Goal: Information Seeking & Learning: Find specific fact

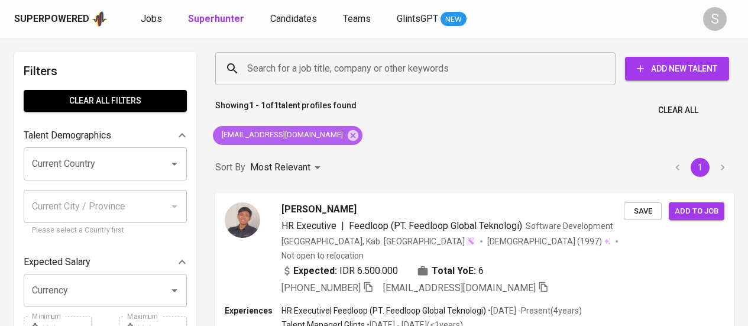
click at [348, 139] on icon at bounding box center [353, 135] width 11 height 11
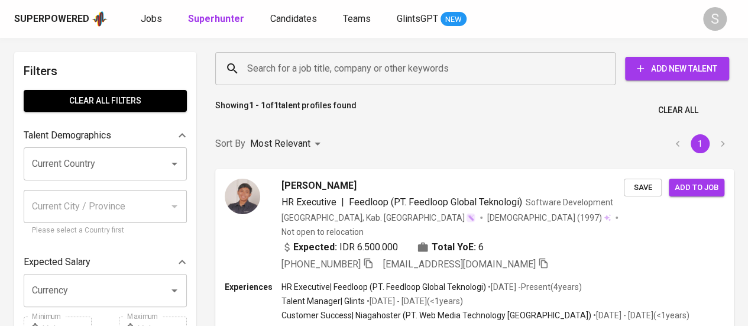
click at [316, 65] on input "Search for a job title, company or other keywords" at bounding box center [418, 68] width 348 height 22
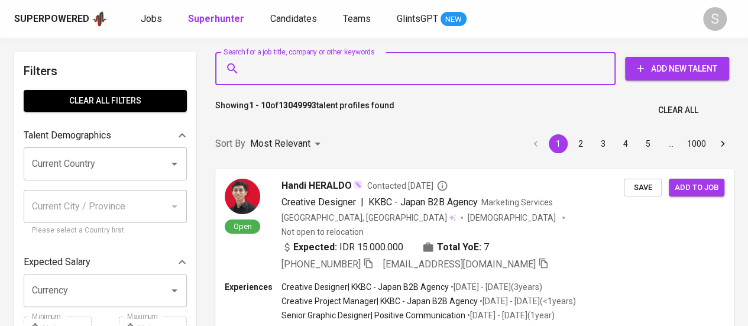
click at [306, 72] on input "Search for a job title, company or other keywords" at bounding box center [418, 68] width 348 height 22
paste input "[EMAIL_ADDRESS][DOMAIN_NAME]"
type input "[EMAIL_ADDRESS][DOMAIN_NAME]"
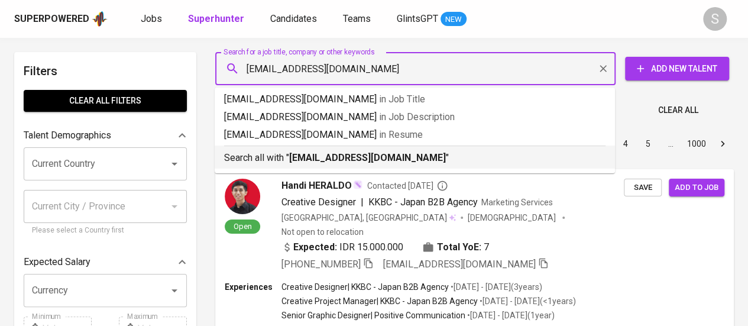
click at [357, 156] on b "[EMAIL_ADDRESS][DOMAIN_NAME]" at bounding box center [367, 157] width 157 height 11
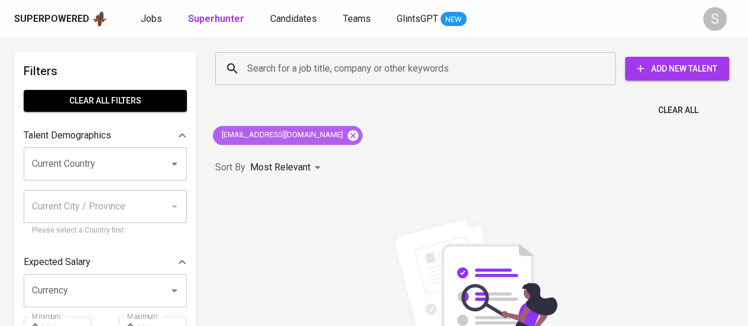
click at [348, 131] on icon at bounding box center [353, 135] width 11 height 11
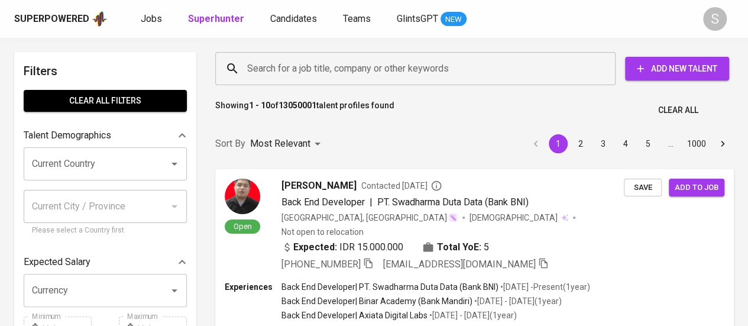
click at [334, 62] on input "Search for a job title, company or other keywords" at bounding box center [418, 68] width 348 height 22
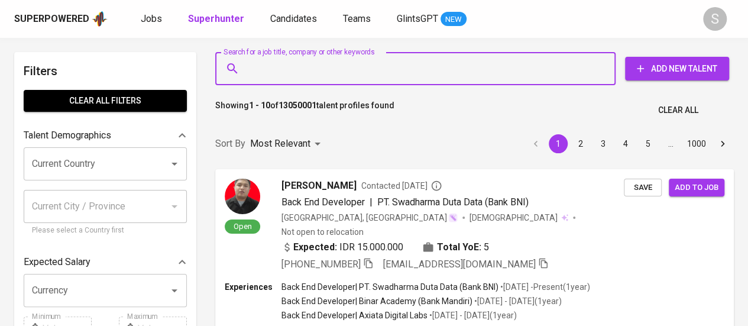
paste input "[EMAIL_ADDRESS][DOMAIN_NAME]"
type input "[EMAIL_ADDRESS][DOMAIN_NAME]"
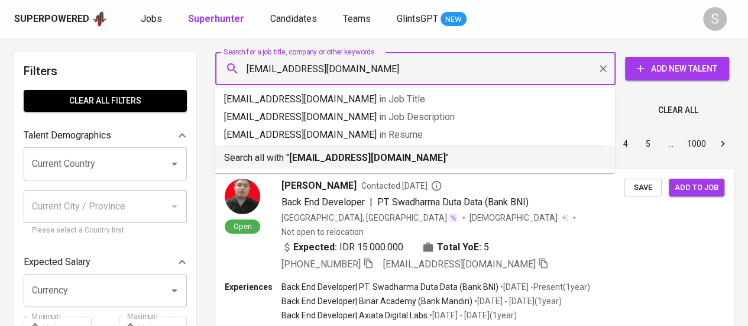
click at [364, 150] on div "Search all with " [EMAIL_ADDRESS][DOMAIN_NAME] "" at bounding box center [415, 156] width 382 height 20
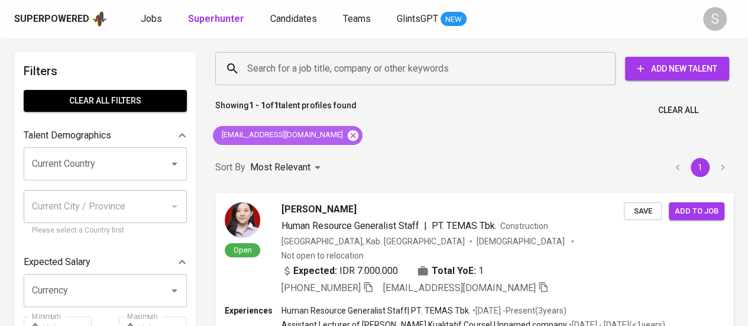
click at [348, 139] on icon at bounding box center [353, 135] width 11 height 11
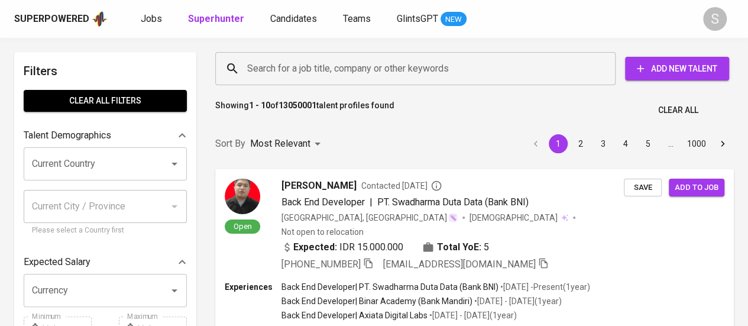
click at [360, 67] on input "Search for a job title, company or other keywords" at bounding box center [418, 68] width 348 height 22
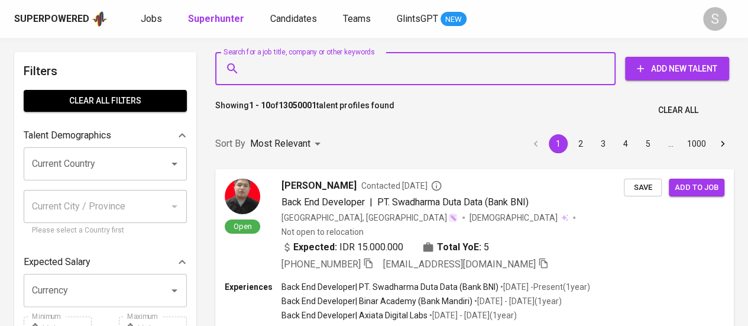
paste input "[EMAIL_ADDRESS][DOMAIN_NAME]"
type input "[EMAIL_ADDRESS][DOMAIN_NAME]"
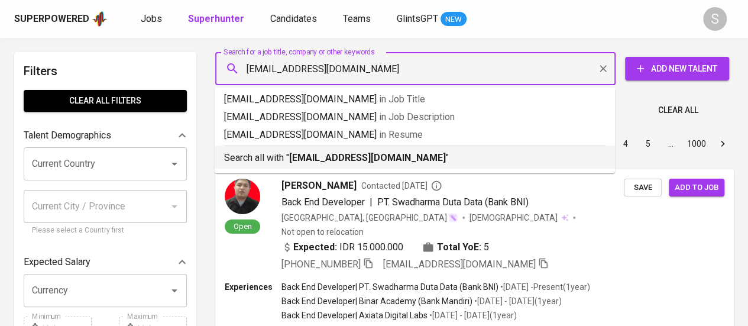
click at [345, 163] on b "[EMAIL_ADDRESS][DOMAIN_NAME]" at bounding box center [367, 157] width 157 height 11
click at [372, 159] on div "Sort By Most Relevant MOST_RELEVANT 1 2 3 4 5 … 1000" at bounding box center [474, 144] width 533 height 36
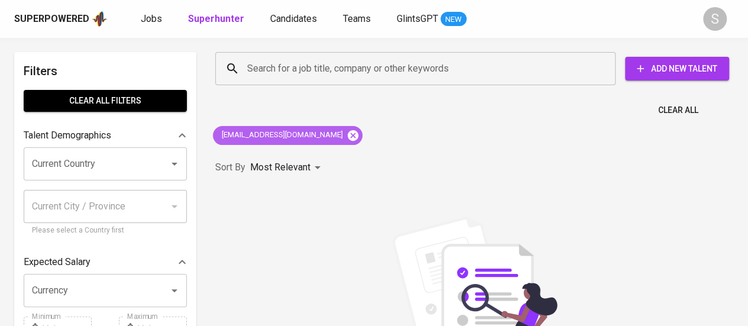
click at [347, 134] on icon at bounding box center [353, 135] width 13 height 13
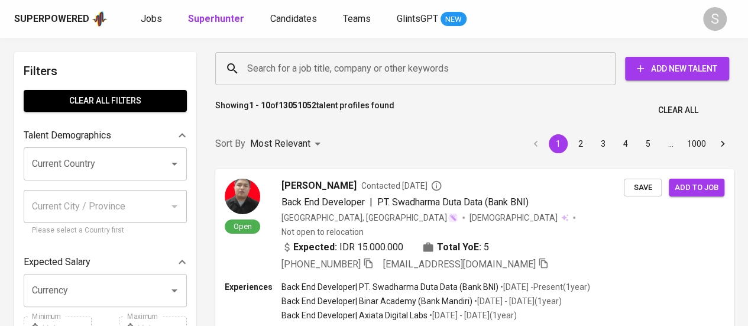
click at [373, 69] on input "Search for a job title, company or other keywords" at bounding box center [418, 68] width 348 height 22
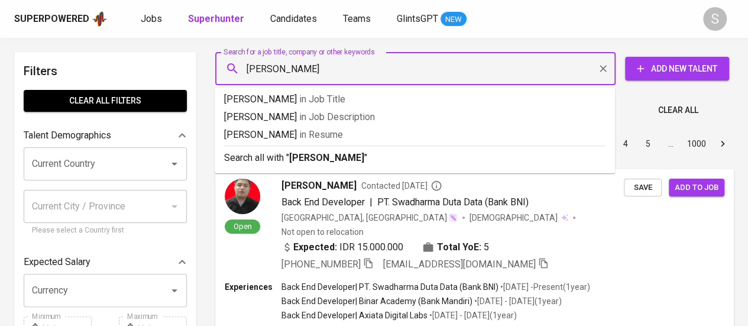
type input "Simson Evan"
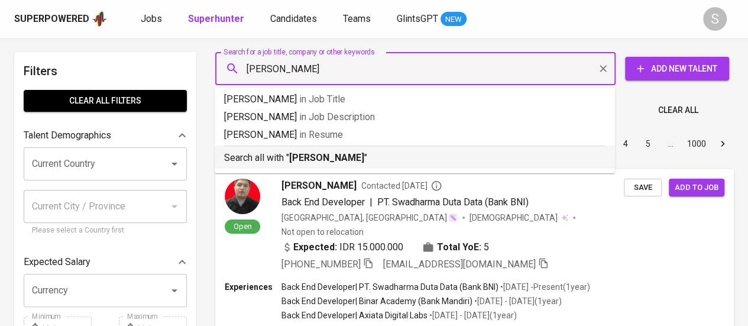
drag, startPoint x: 321, startPoint y: 169, endPoint x: 328, endPoint y: 167, distance: 7.3
click at [328, 167] on ul "Simson Evan in Job Title Simson Evan in Job Description Simson Evan in Resume S…" at bounding box center [415, 131] width 400 height 86
click at [328, 167] on li "Search all with " Simson Evan "" at bounding box center [415, 157] width 400 height 23
click at [328, 162] on div "Sort By Most Relevant MOST_RELEVANT 1 2 3 4 5 … 1000" at bounding box center [474, 144] width 533 height 36
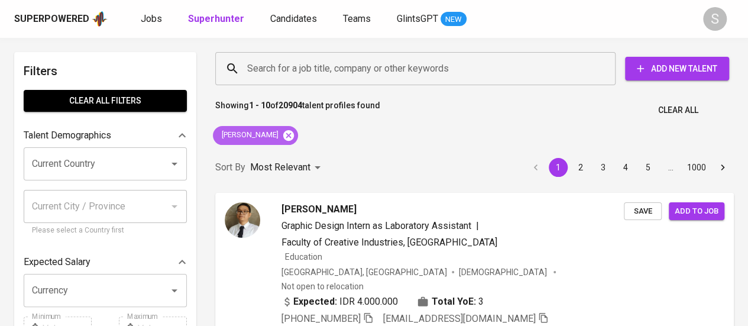
click at [283, 134] on icon at bounding box center [288, 135] width 11 height 11
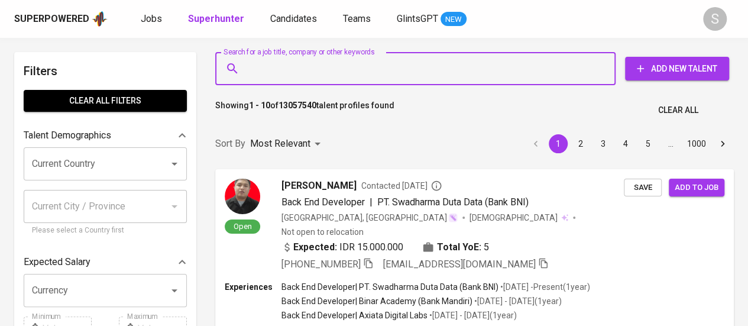
click at [357, 64] on input "Search for a job title, company or other keywords" at bounding box center [418, 68] width 348 height 22
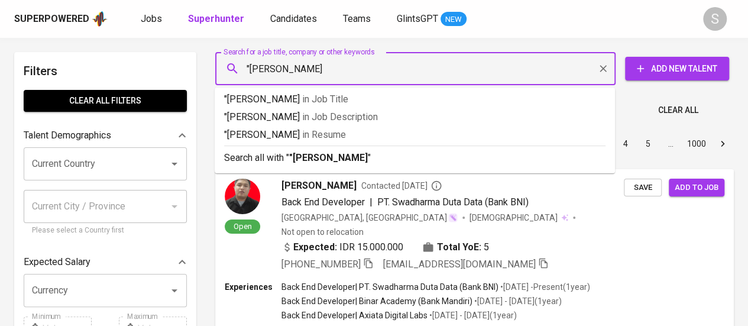
type input ""Simon Evan""
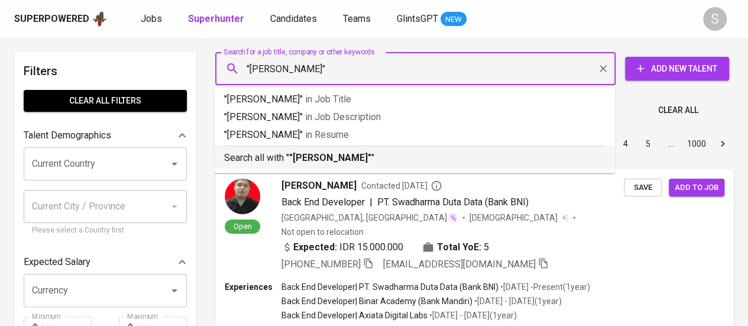
click at [316, 163] on b ""Simon Evan"" at bounding box center [330, 157] width 82 height 11
